Goal: Task Accomplishment & Management: Complete application form

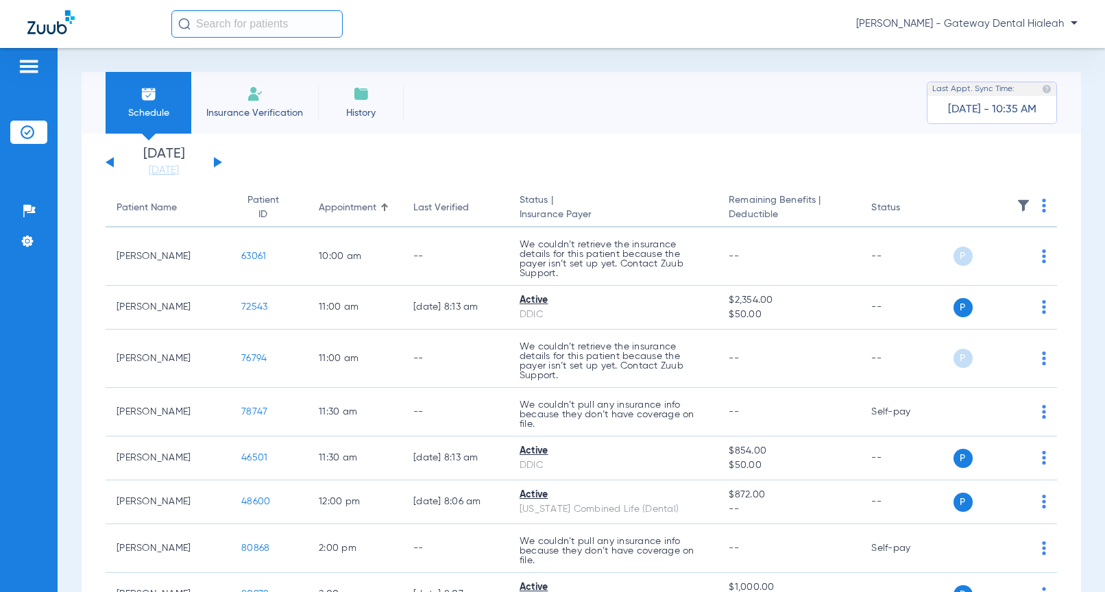
click at [221, 160] on div "Saturday 06-14-2025 Sunday 06-15-2025 Monday 06-16-2025 Tuesday 06-17-2025 Wedn…" at bounding box center [164, 162] width 117 height 30
click at [219, 161] on button at bounding box center [218, 162] width 8 height 10
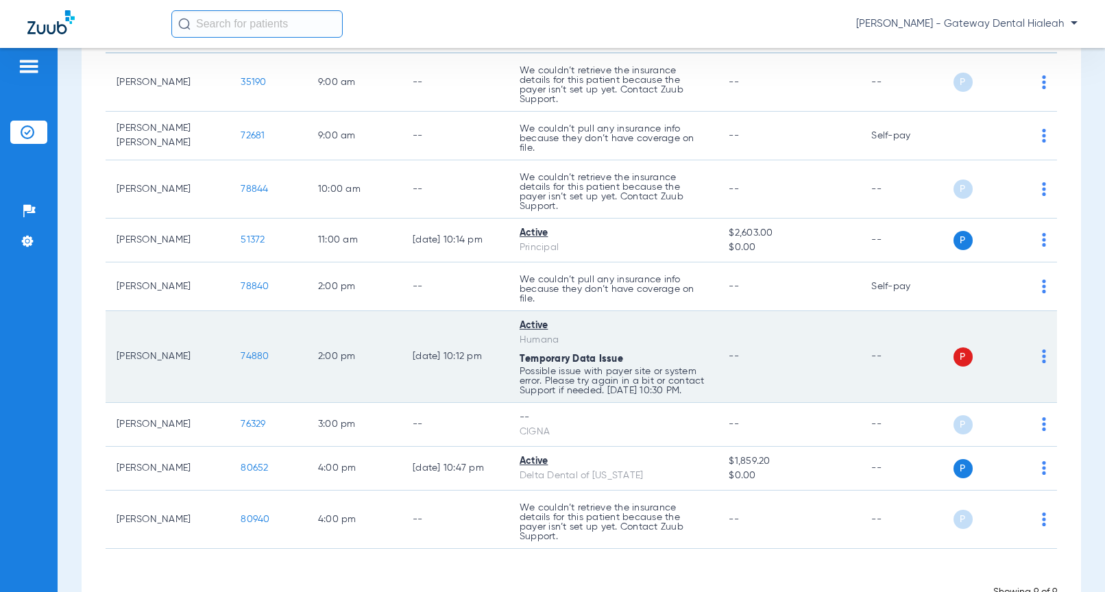
scroll to position [150, 0]
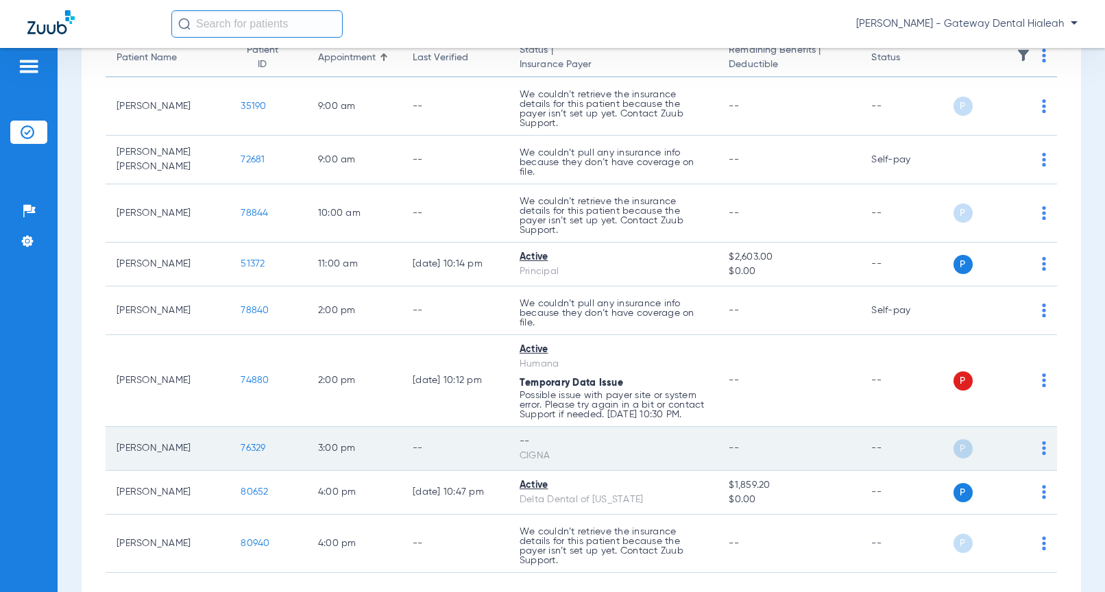
click at [249, 452] on span "76329" at bounding box center [253, 449] width 25 height 10
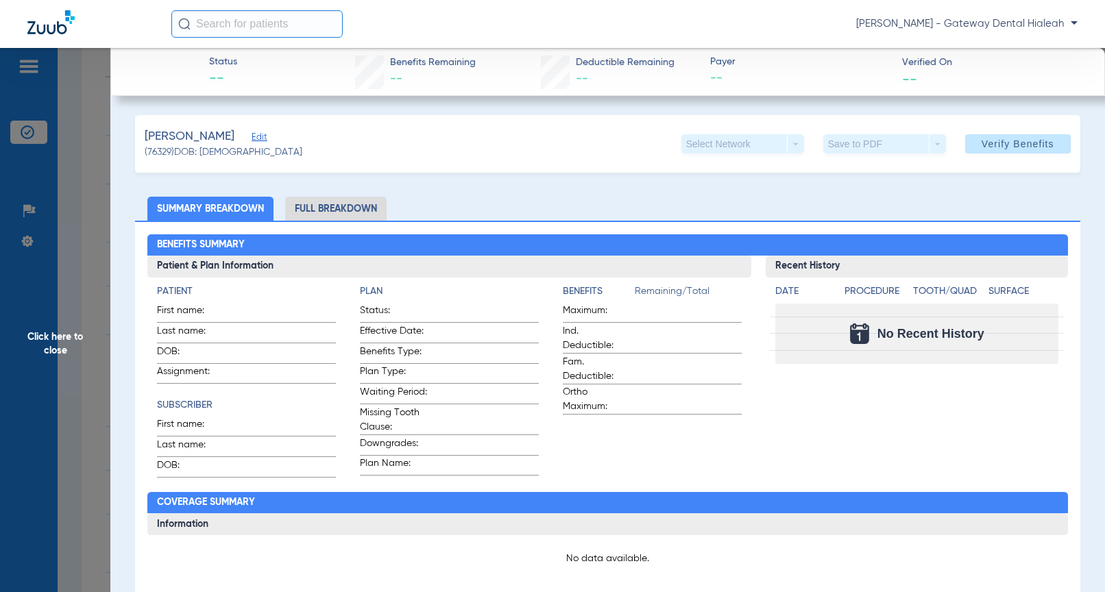
click at [252, 136] on span "Edit" at bounding box center [258, 138] width 12 height 13
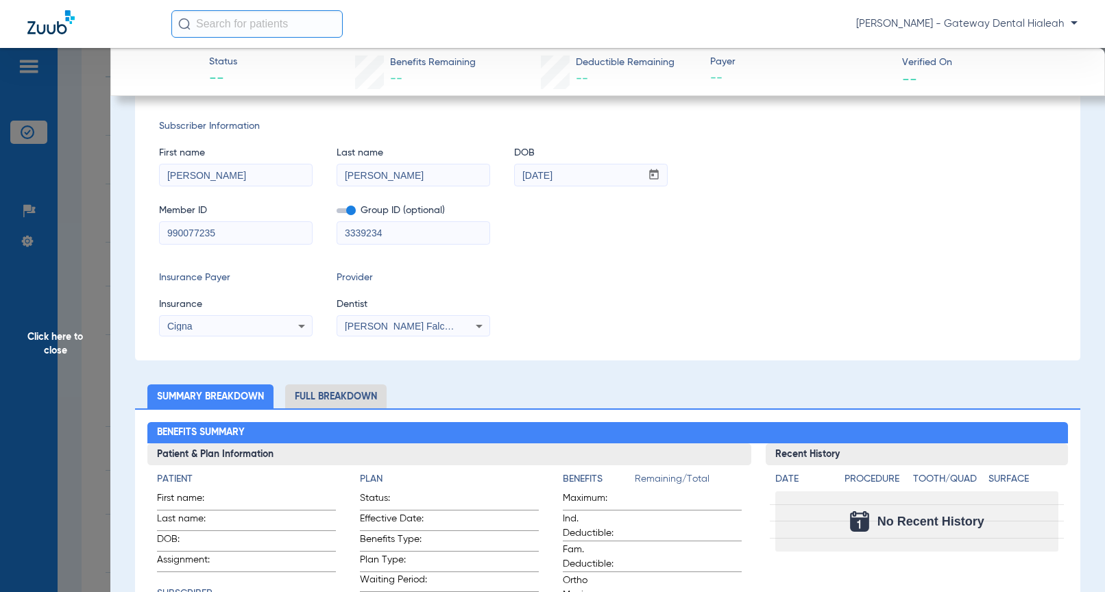
scroll to position [0, 0]
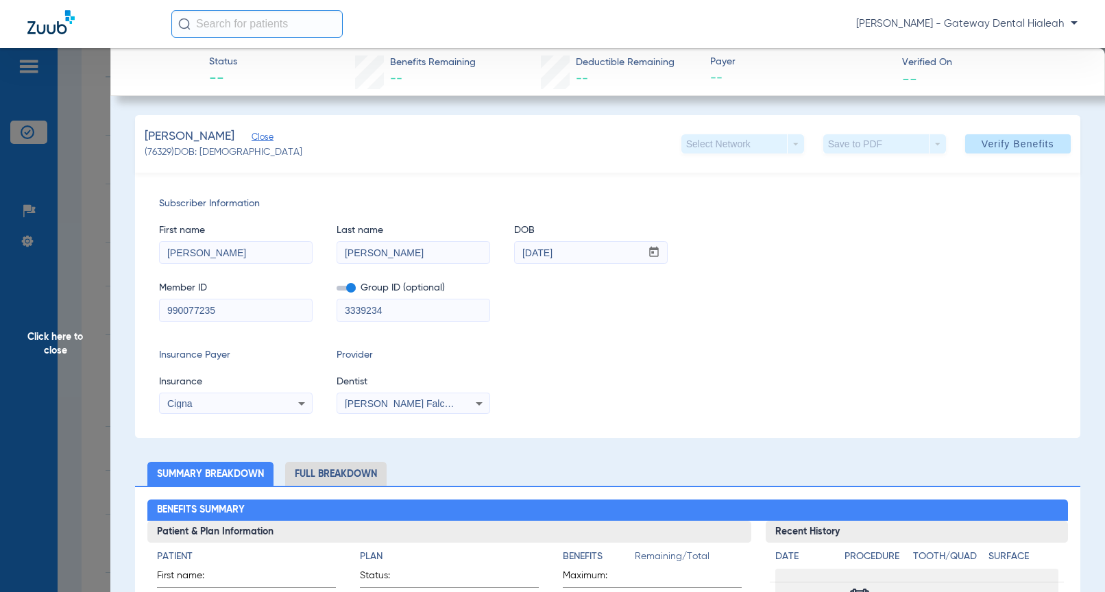
click at [437, 408] on span "Flavio Fuentes Falcon 1275159378" at bounding box center [428, 403] width 167 height 11
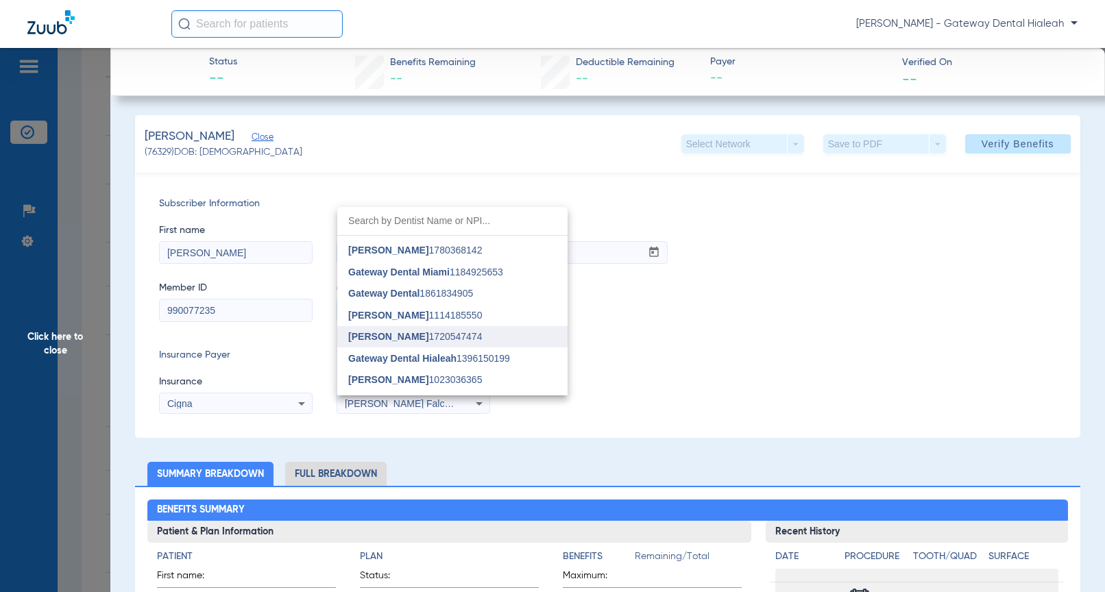
scroll to position [56, 0]
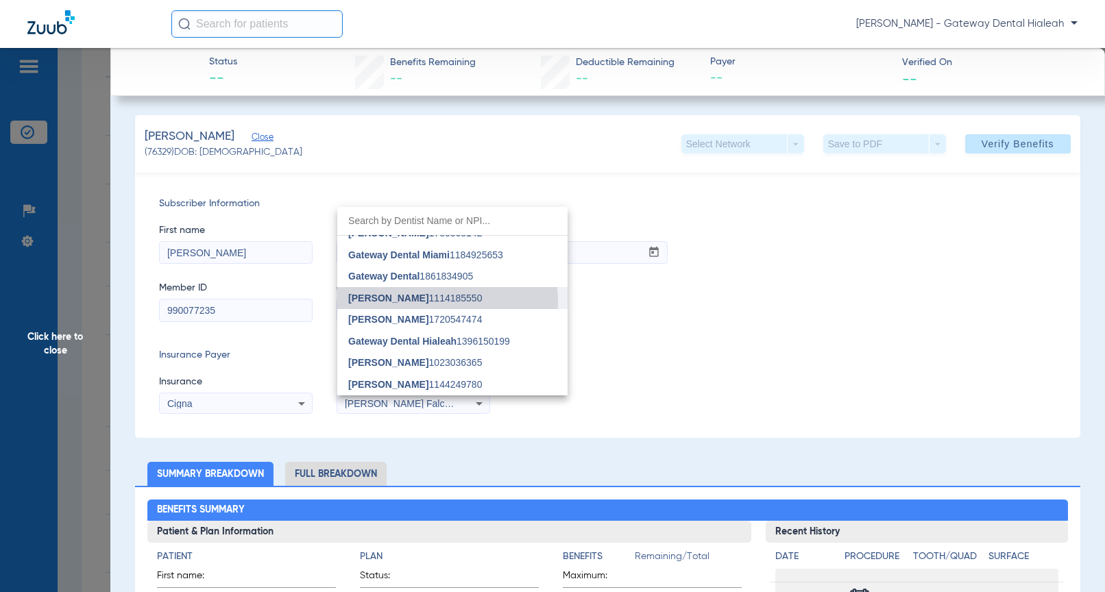
click at [405, 302] on span "Victoria Herrera" at bounding box center [388, 298] width 80 height 11
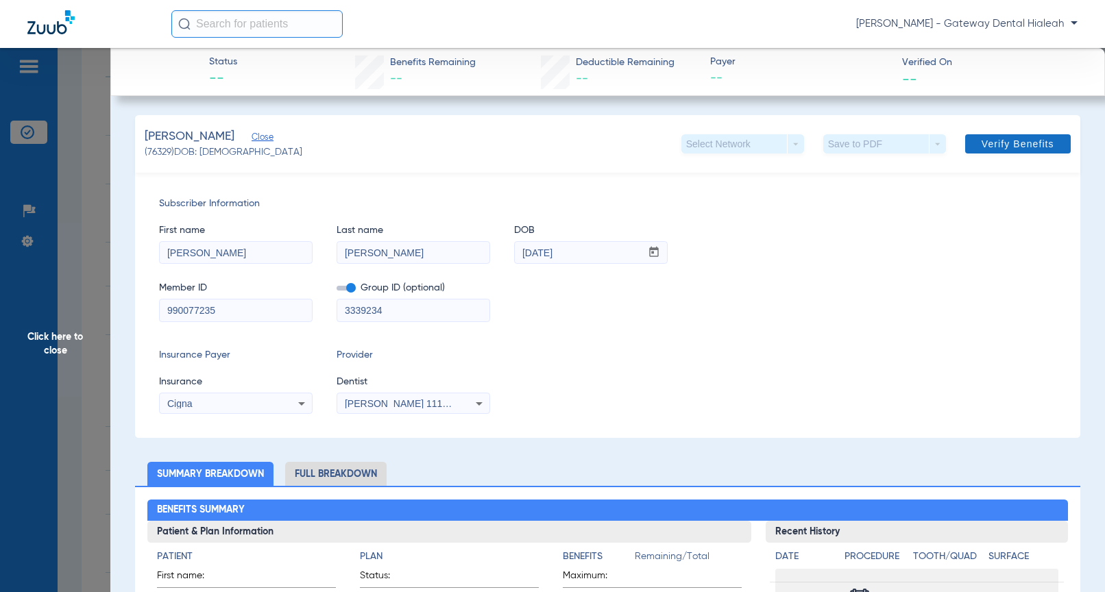
click at [1004, 148] on span "Verify Benefits" at bounding box center [1018, 143] width 73 height 11
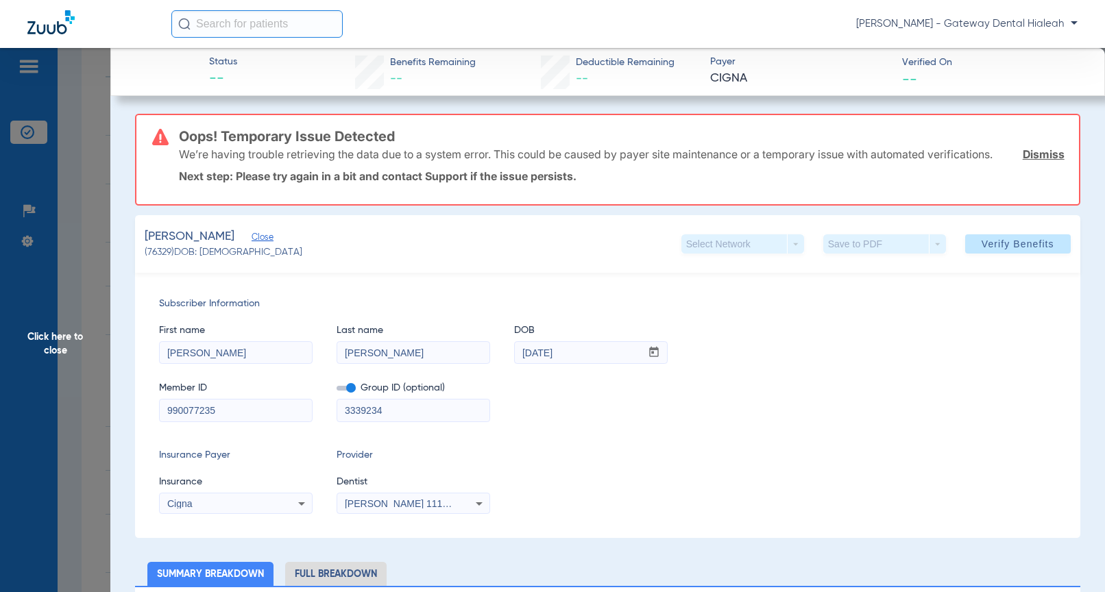
scroll to position [0, 0]
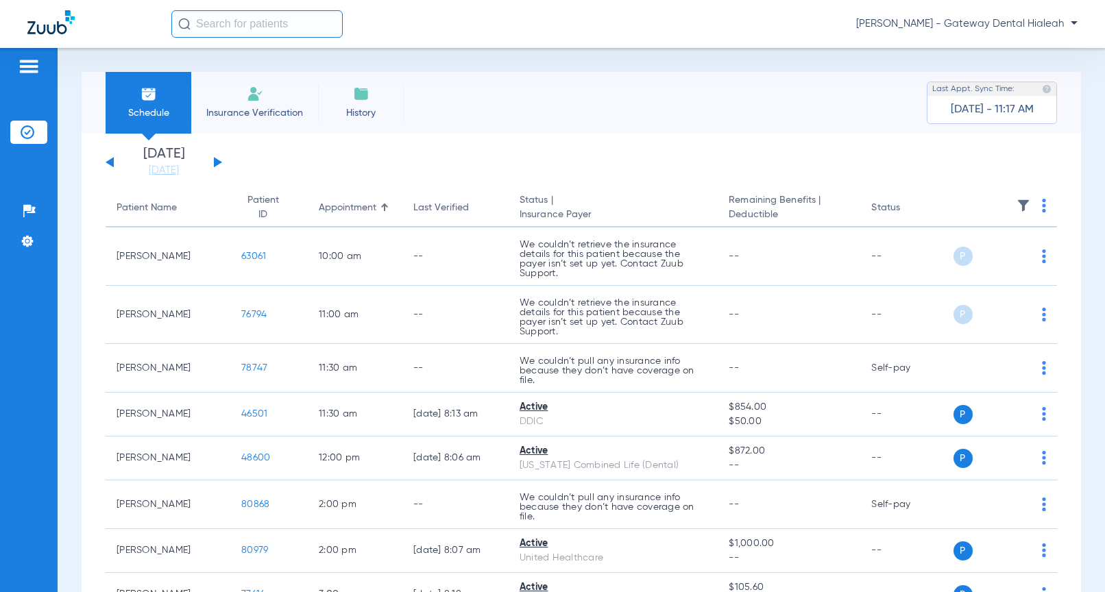
click at [258, 25] on input "text" at bounding box center [256, 23] width 171 height 27
click at [989, 19] on span "[PERSON_NAME] - Gateway Dental Hialeah" at bounding box center [966, 24] width 221 height 14
click at [1016, 47] on span "Account Selection" at bounding box center [1026, 49] width 77 height 10
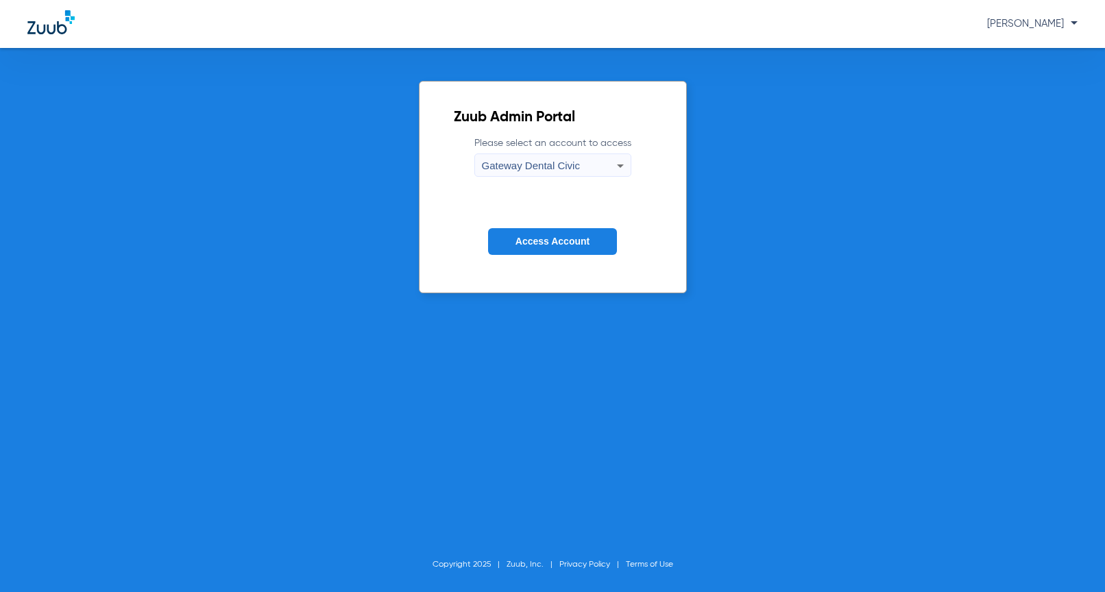
click at [537, 175] on div "Gateway Dental Civic" at bounding box center [549, 165] width 135 height 23
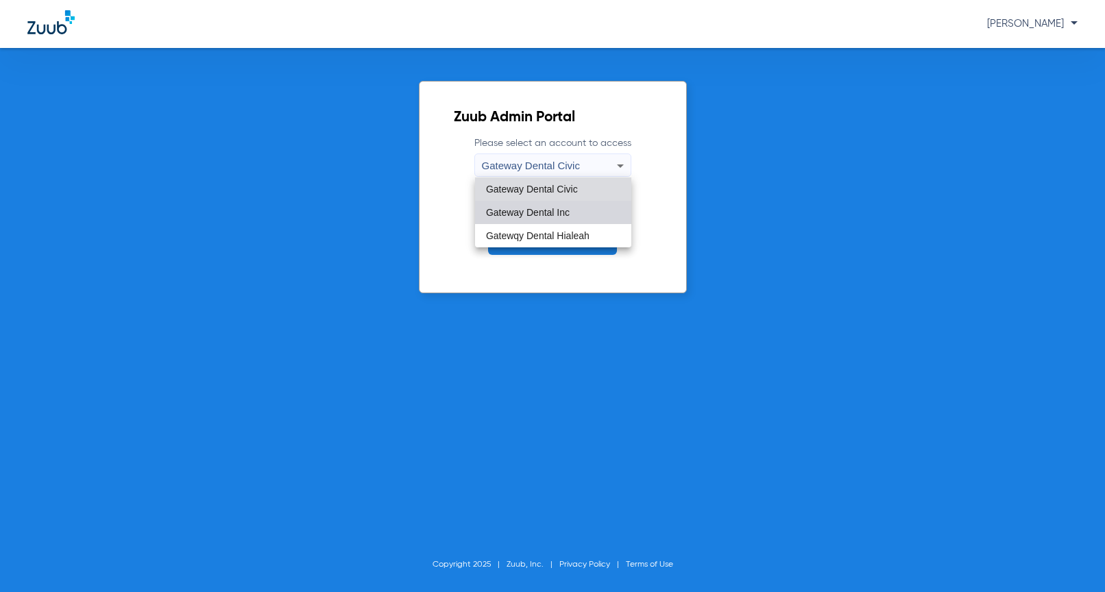
click at [561, 214] on span "Gateway Dental Inc" at bounding box center [528, 213] width 84 height 10
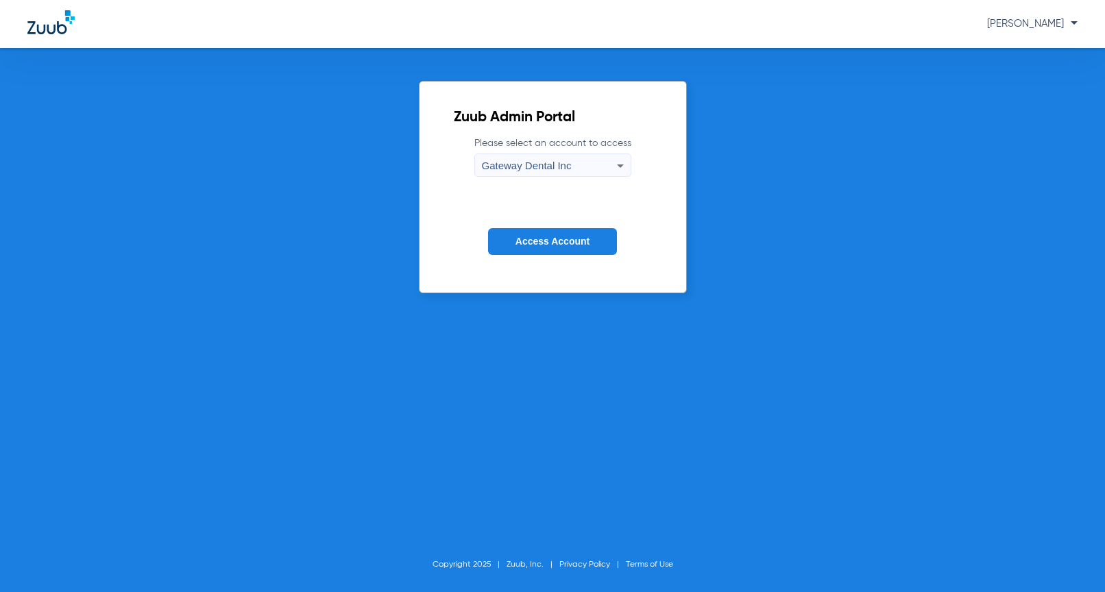
click at [545, 245] on span "Access Account" at bounding box center [553, 241] width 74 height 11
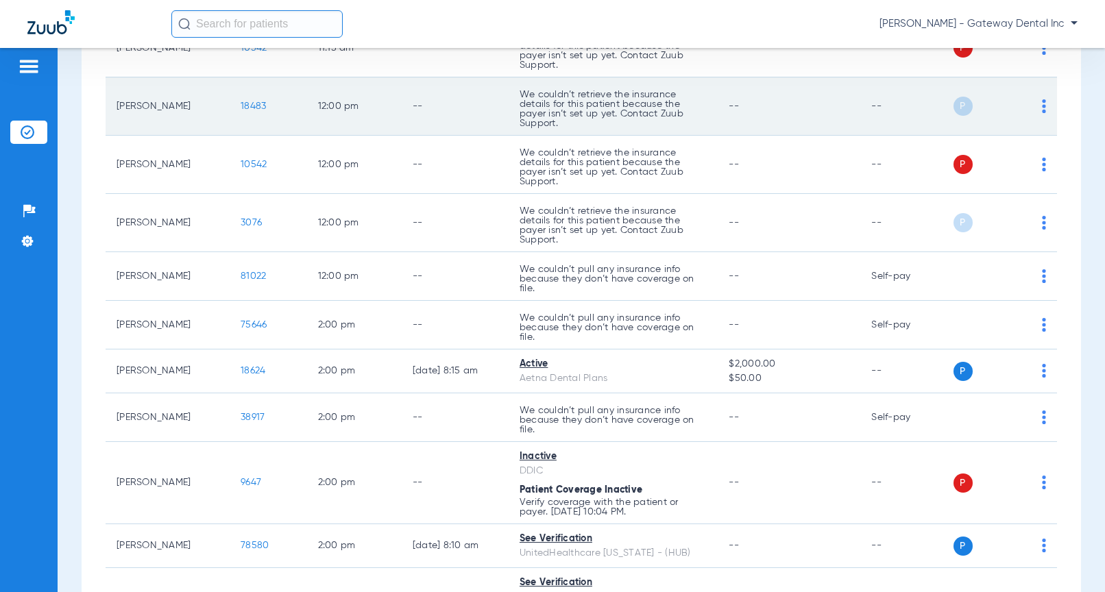
scroll to position [1303, 0]
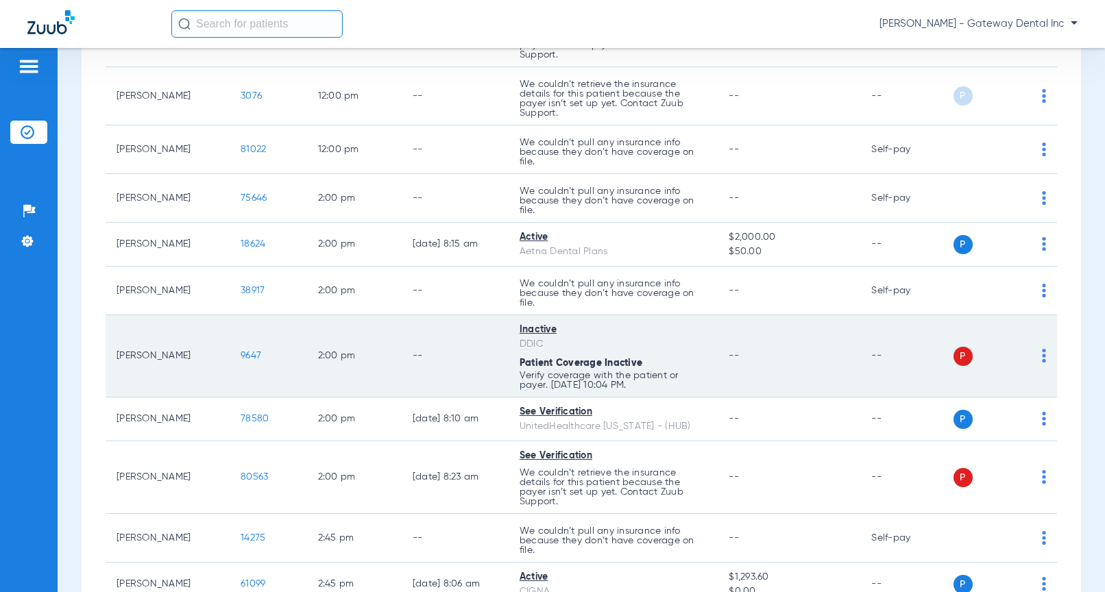
click at [241, 357] on span "9647" at bounding box center [251, 356] width 21 height 10
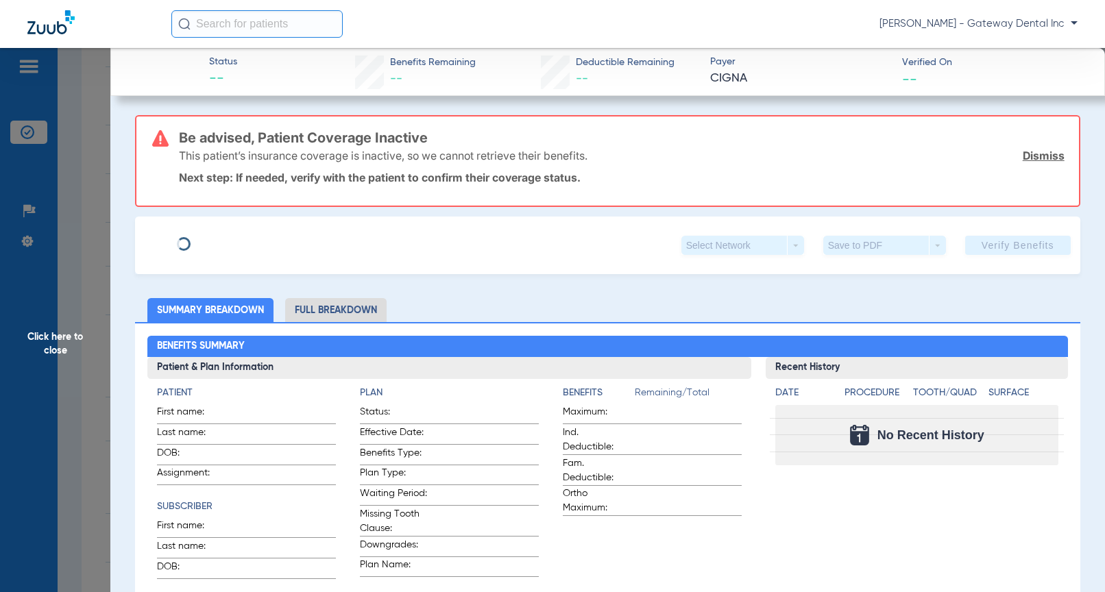
type input "[PERSON_NAME]"
type input "[DATE]"
type input "125388133501"
click at [252, 242] on span "Edit" at bounding box center [258, 240] width 12 height 13
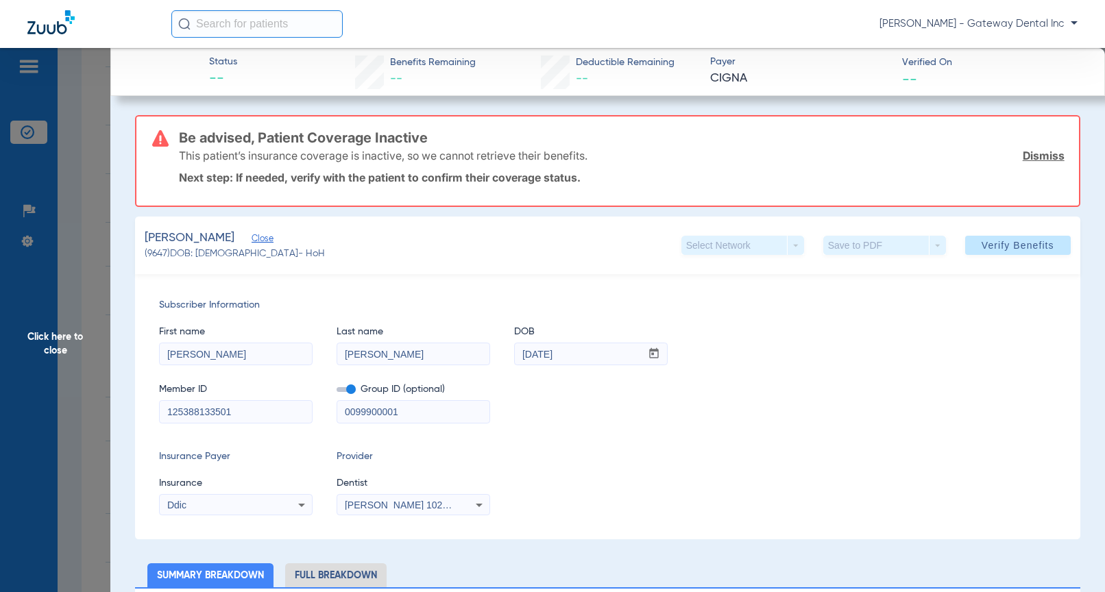
drag, startPoint x: 371, startPoint y: 411, endPoint x: 378, endPoint y: 440, distance: 30.3
click at [371, 411] on input "0099900001" at bounding box center [413, 412] width 152 height 22
type input "00999-00001"
click at [1043, 254] on span at bounding box center [1018, 245] width 106 height 33
